Goal: Task Accomplishment & Management: Use online tool/utility

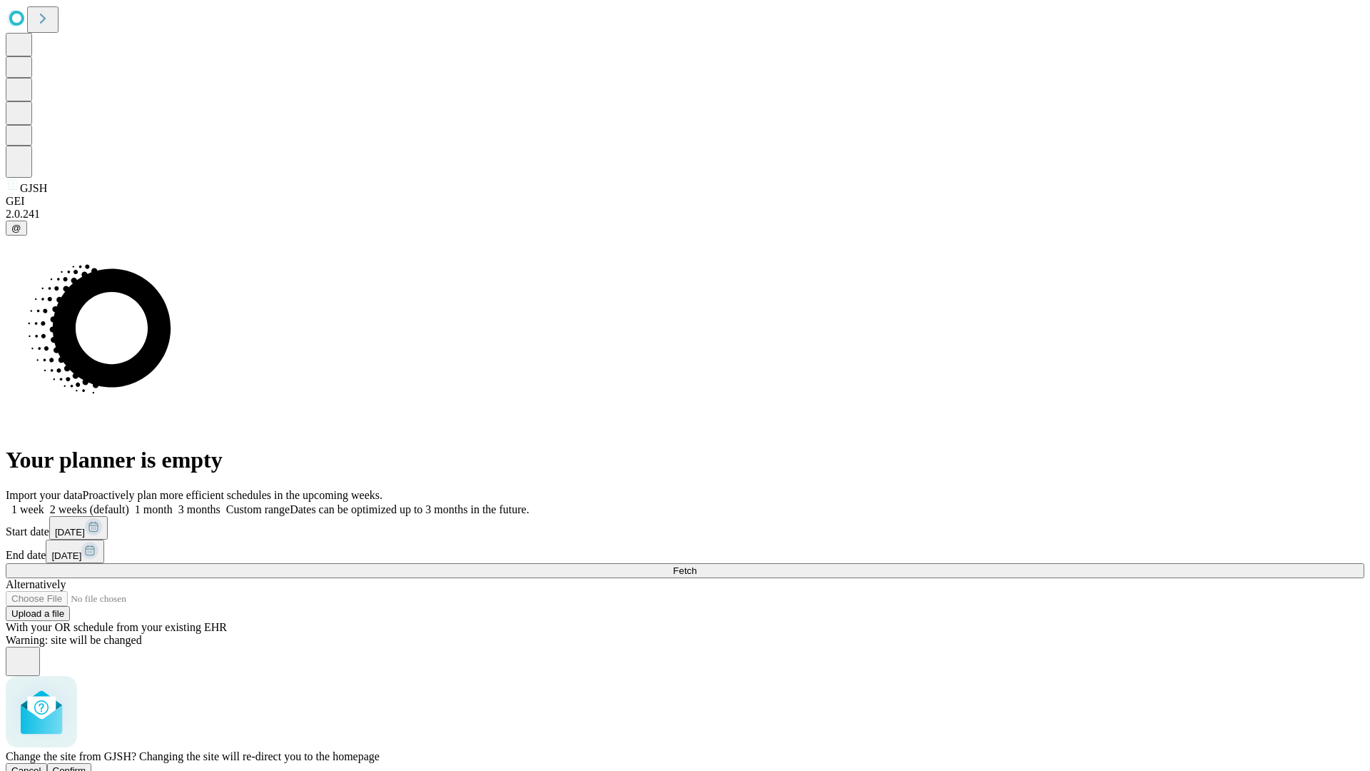
click at [86, 765] on span "Confirm" at bounding box center [70, 770] width 34 height 11
click at [129, 503] on label "2 weeks (default)" at bounding box center [86, 509] width 85 height 12
click at [696, 565] on span "Fetch" at bounding box center [685, 570] width 24 height 11
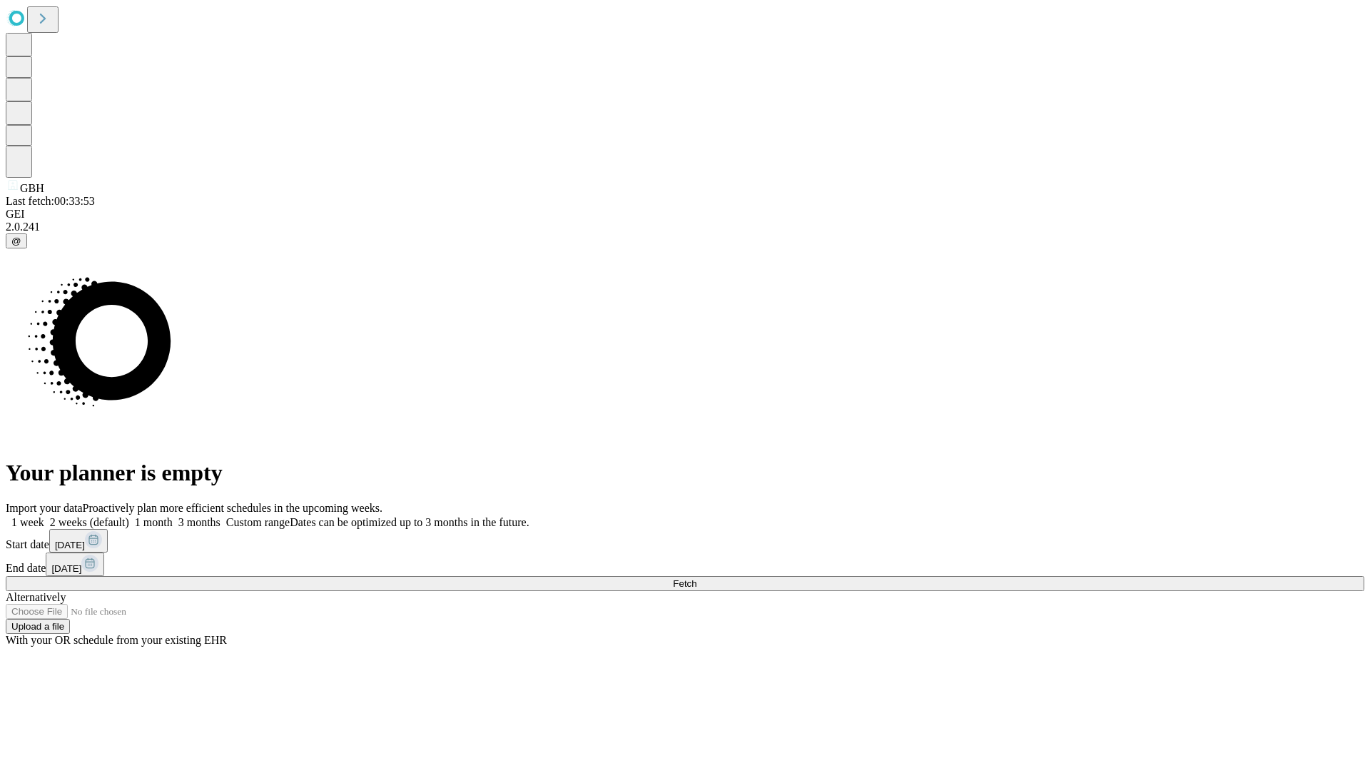
click at [129, 516] on label "2 weeks (default)" at bounding box center [86, 522] width 85 height 12
click at [696, 578] on span "Fetch" at bounding box center [685, 583] width 24 height 11
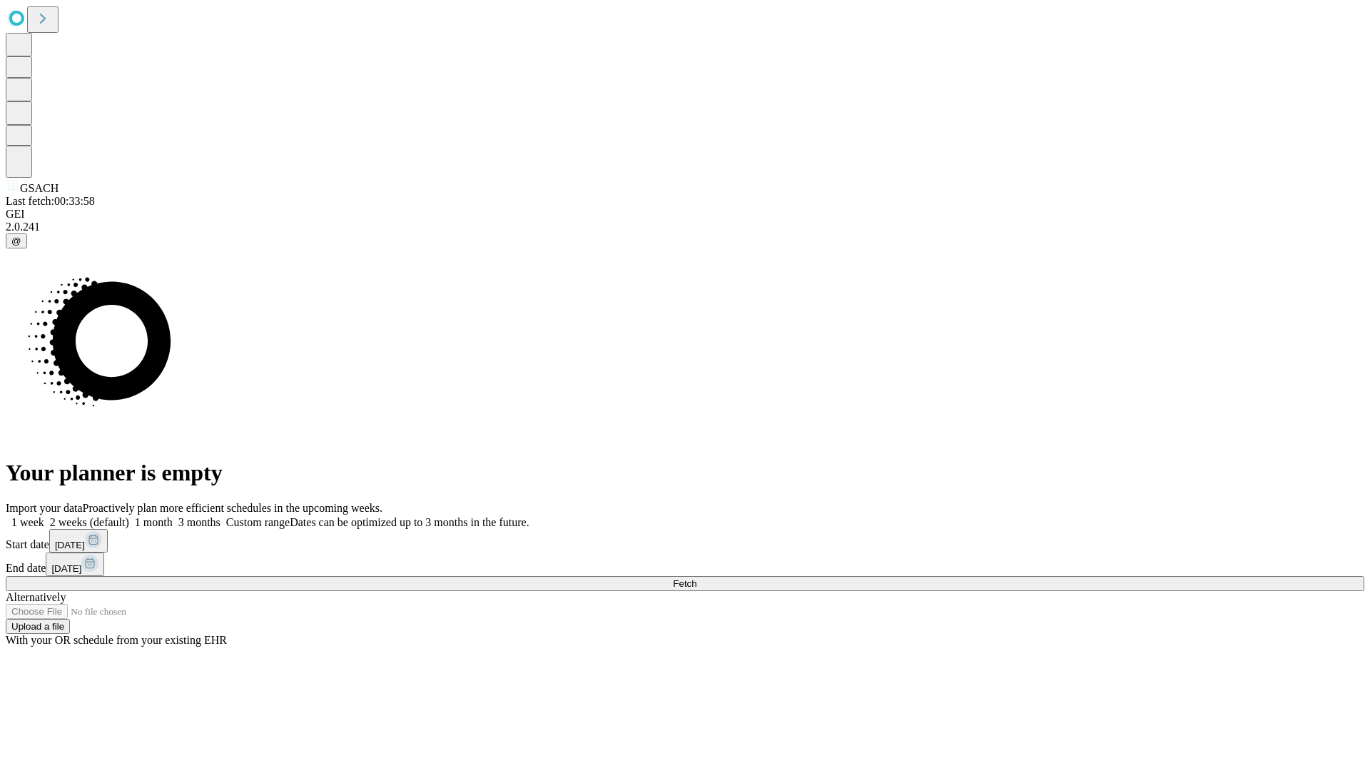
click at [129, 516] on label "2 weeks (default)" at bounding box center [86, 522] width 85 height 12
click at [696, 578] on span "Fetch" at bounding box center [685, 583] width 24 height 11
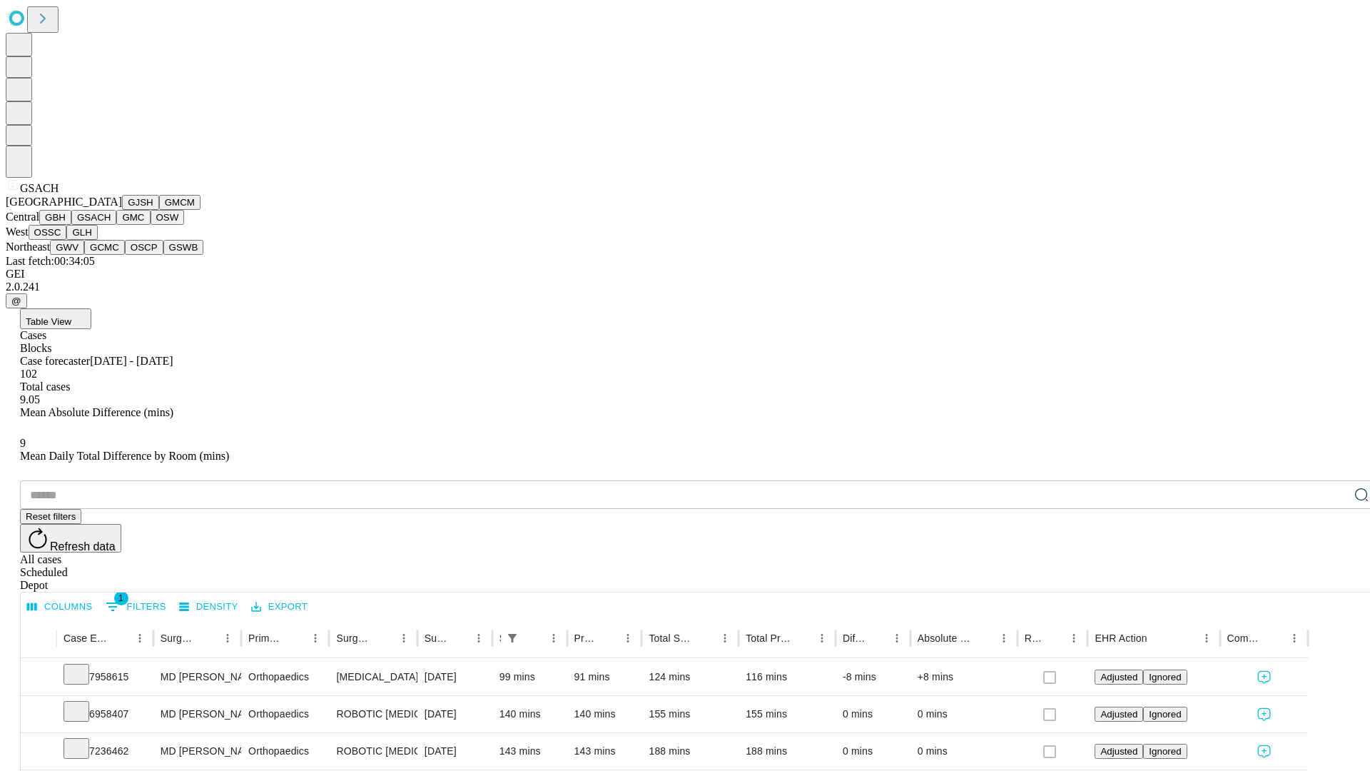
click at [116, 225] on button "GMC" at bounding box center [133, 217] width 34 height 15
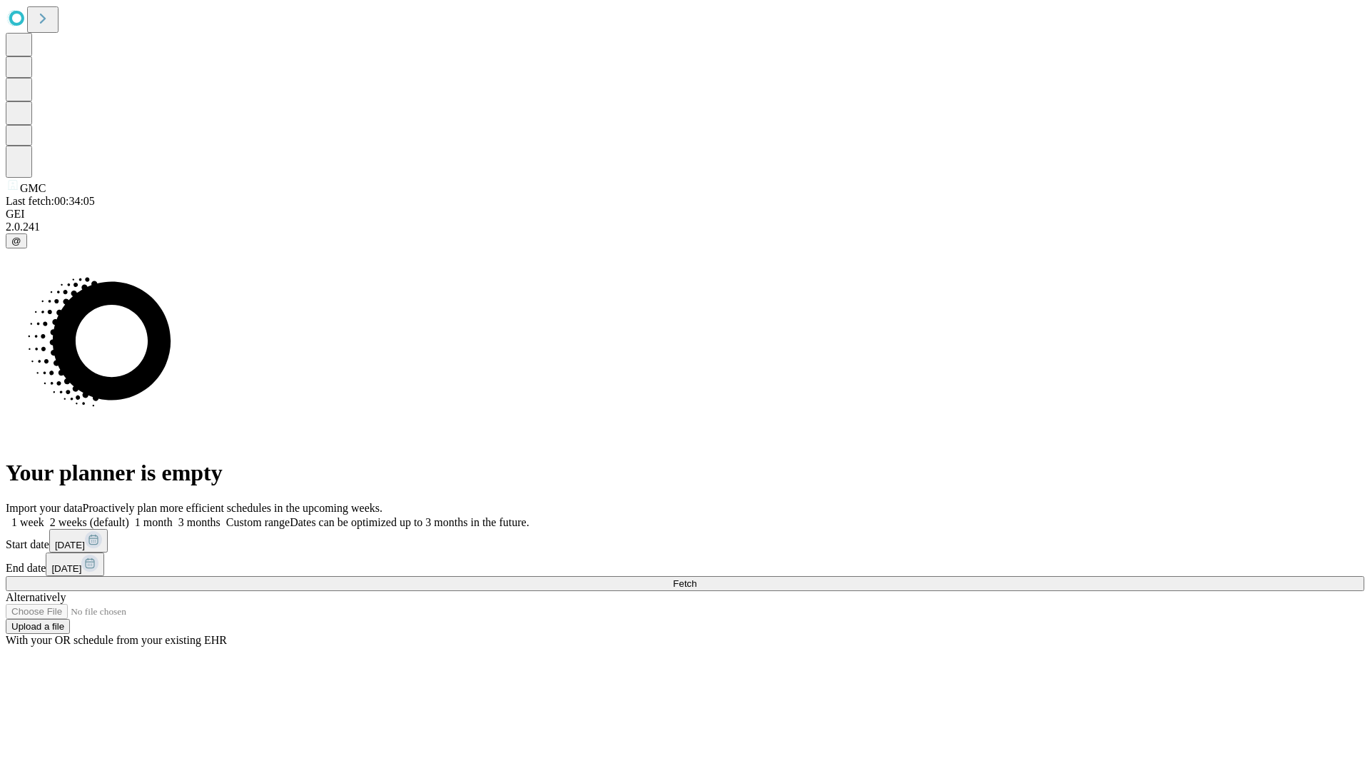
click at [129, 516] on label "2 weeks (default)" at bounding box center [86, 522] width 85 height 12
click at [696, 578] on span "Fetch" at bounding box center [685, 583] width 24 height 11
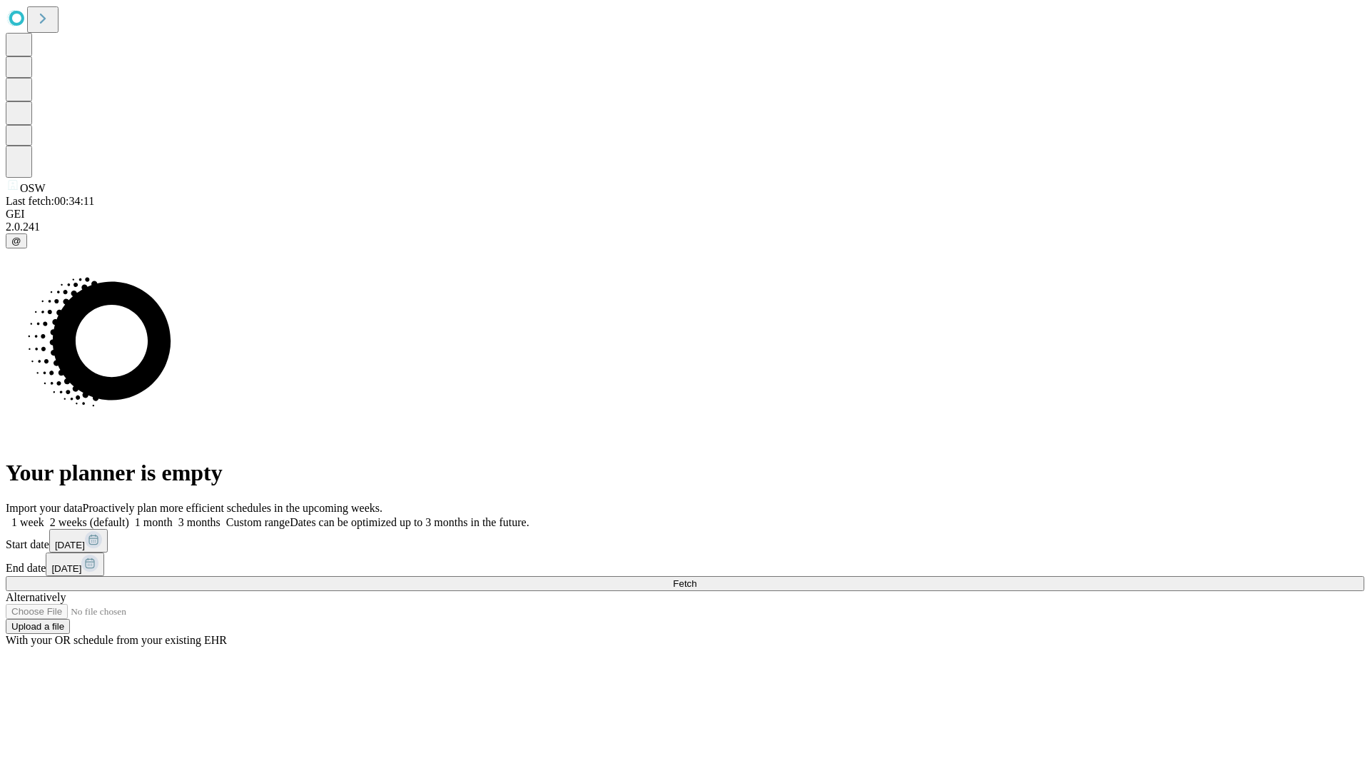
click at [129, 516] on label "2 weeks (default)" at bounding box center [86, 522] width 85 height 12
click at [696, 578] on span "Fetch" at bounding box center [685, 583] width 24 height 11
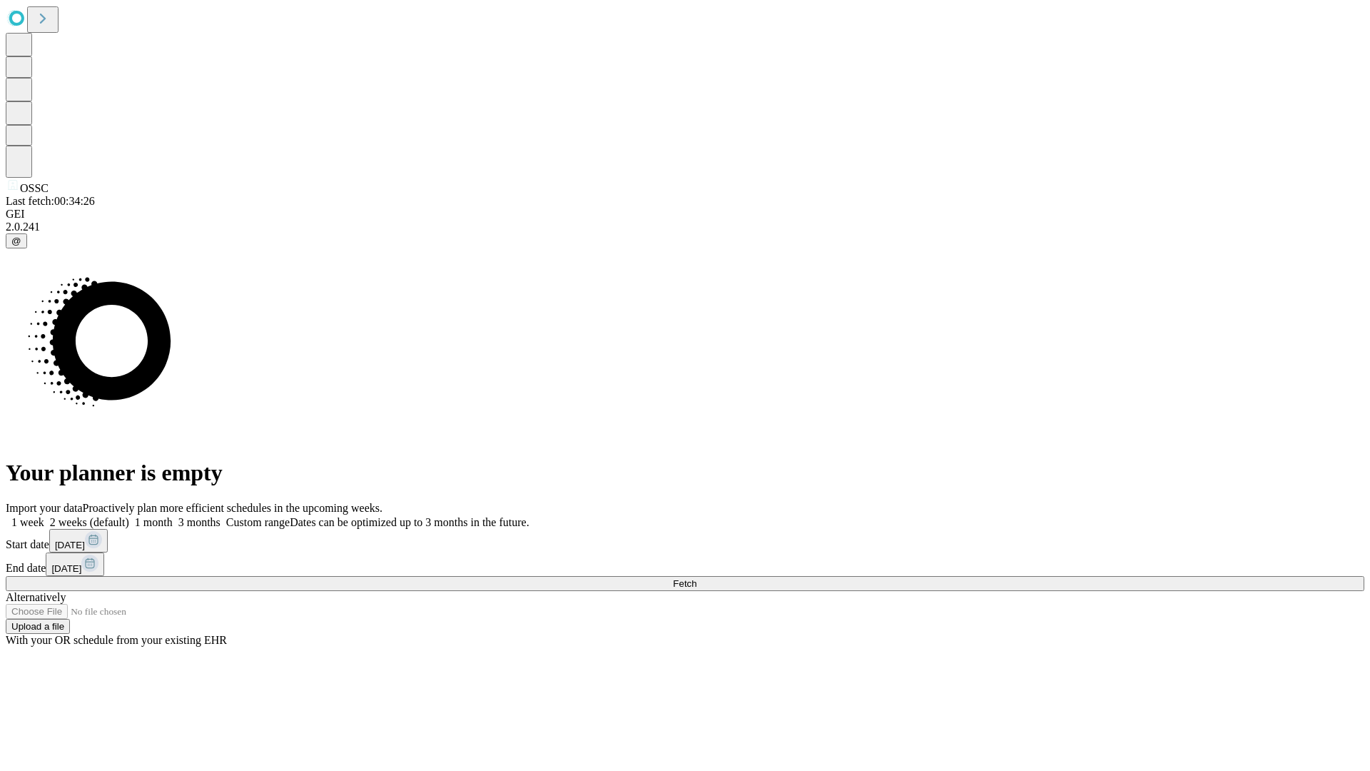
click at [129, 516] on label "2 weeks (default)" at bounding box center [86, 522] width 85 height 12
click at [696, 578] on span "Fetch" at bounding box center [685, 583] width 24 height 11
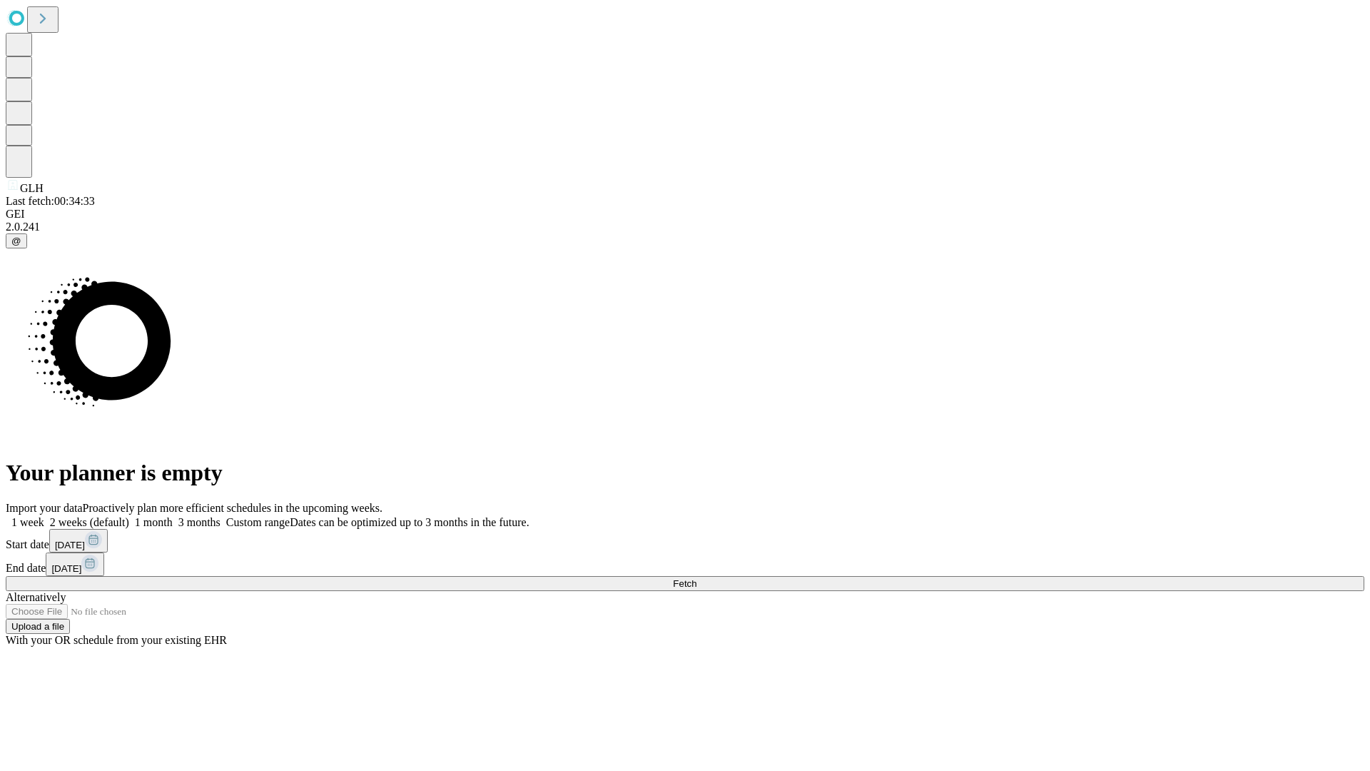
click at [696, 578] on span "Fetch" at bounding box center [685, 583] width 24 height 11
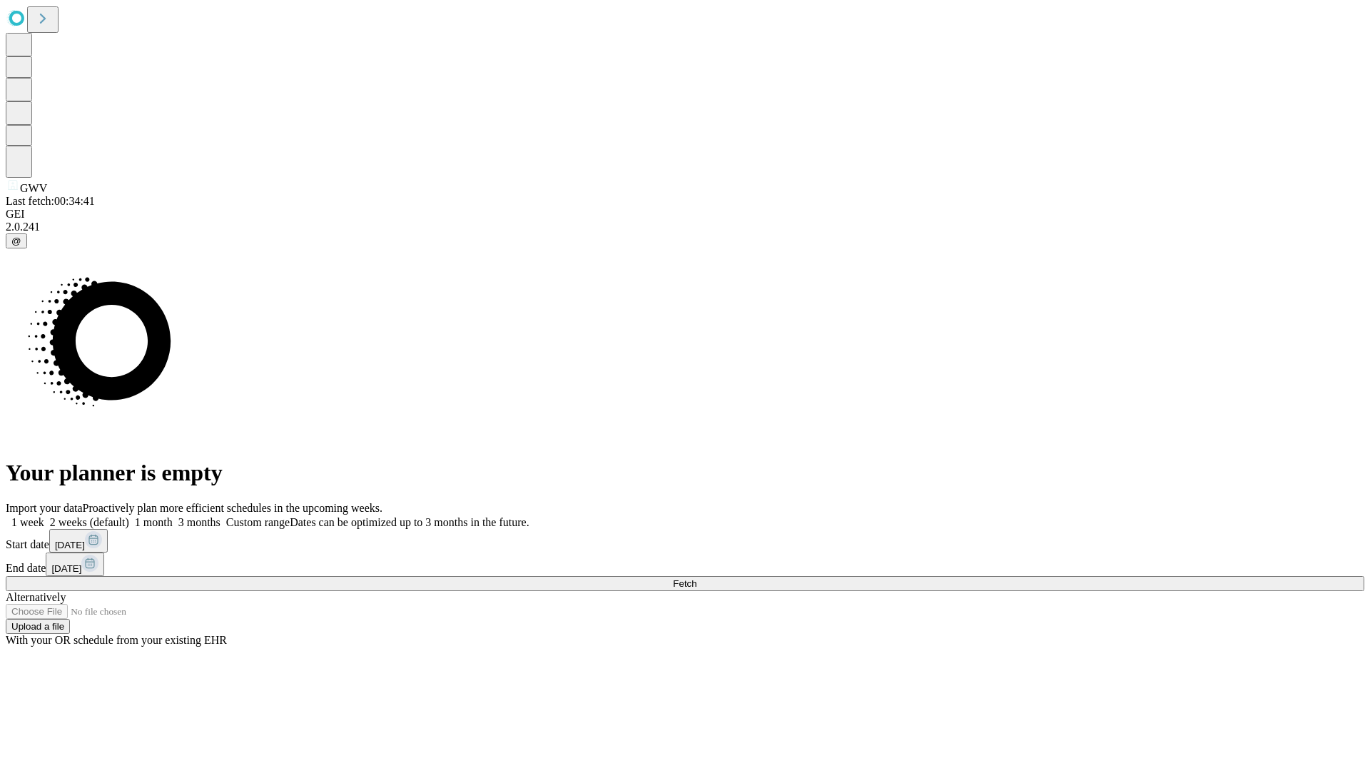
click at [129, 516] on label "2 weeks (default)" at bounding box center [86, 522] width 85 height 12
click at [696, 578] on span "Fetch" at bounding box center [685, 583] width 24 height 11
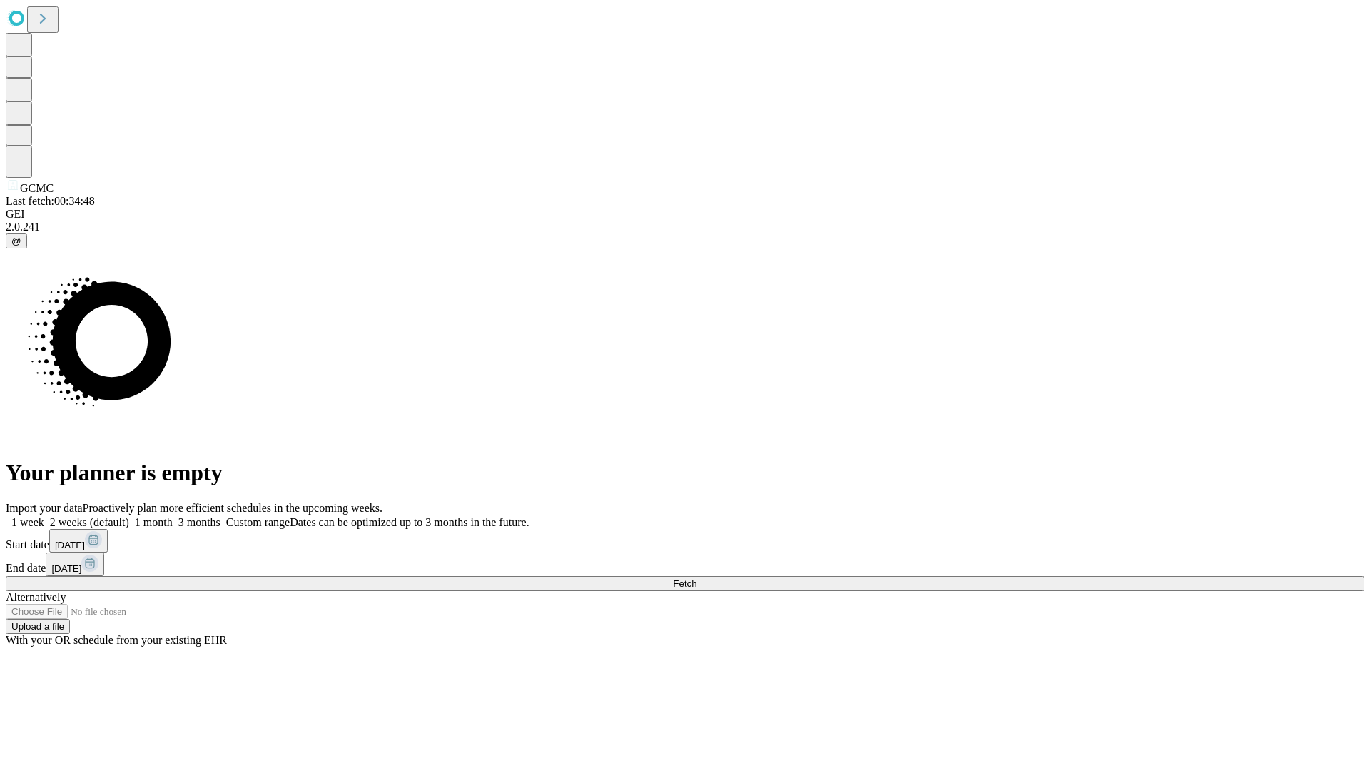
click at [129, 516] on label "2 weeks (default)" at bounding box center [86, 522] width 85 height 12
click at [696, 578] on span "Fetch" at bounding box center [685, 583] width 24 height 11
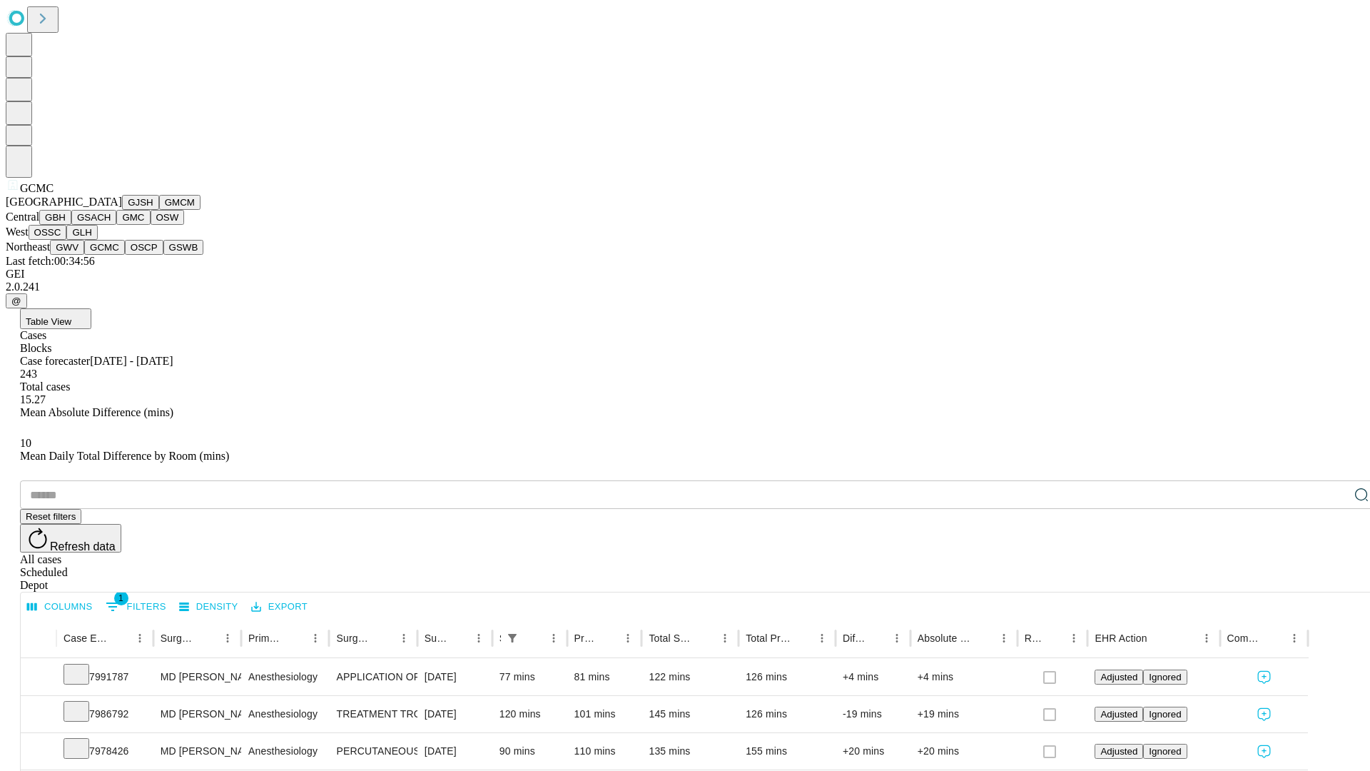
click at [125, 255] on button "OSCP" at bounding box center [144, 247] width 39 height 15
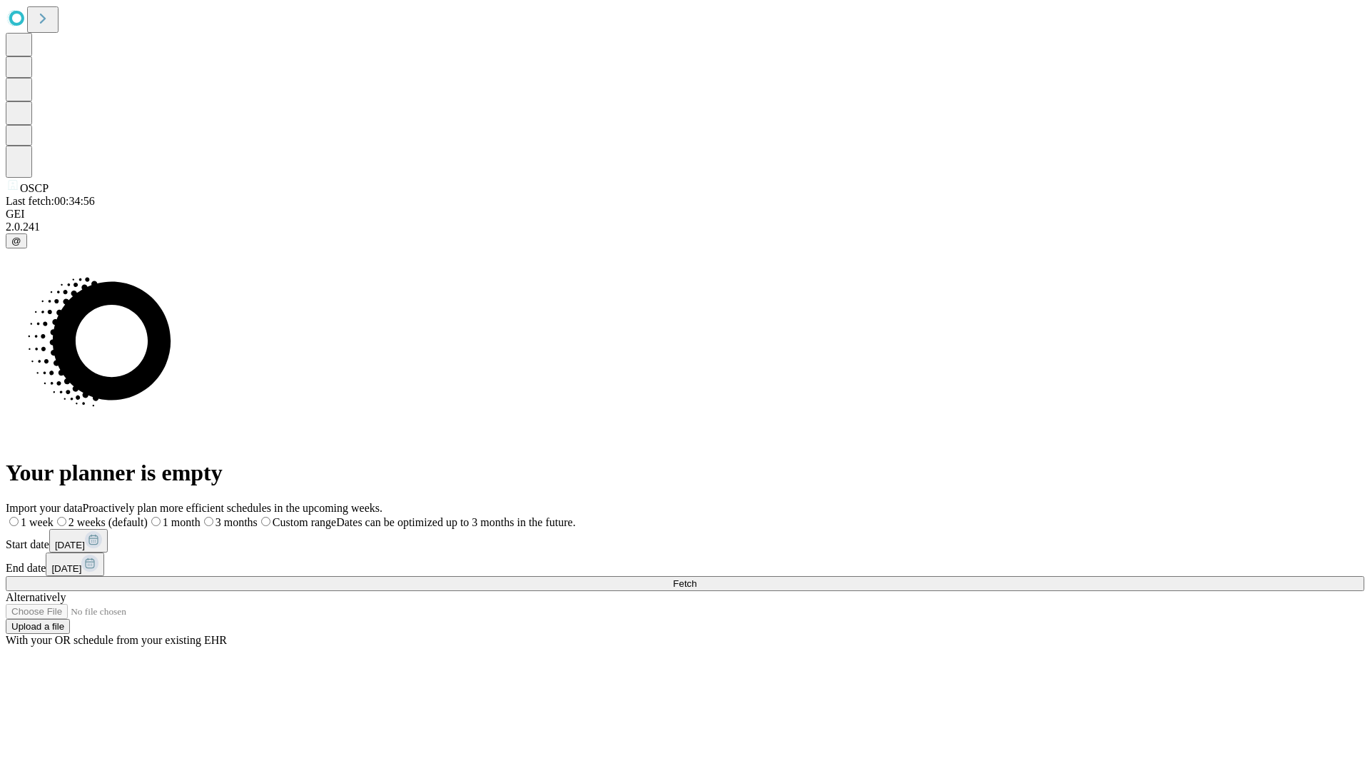
click at [696, 578] on span "Fetch" at bounding box center [685, 583] width 24 height 11
